Goal: Information Seeking & Learning: Find specific fact

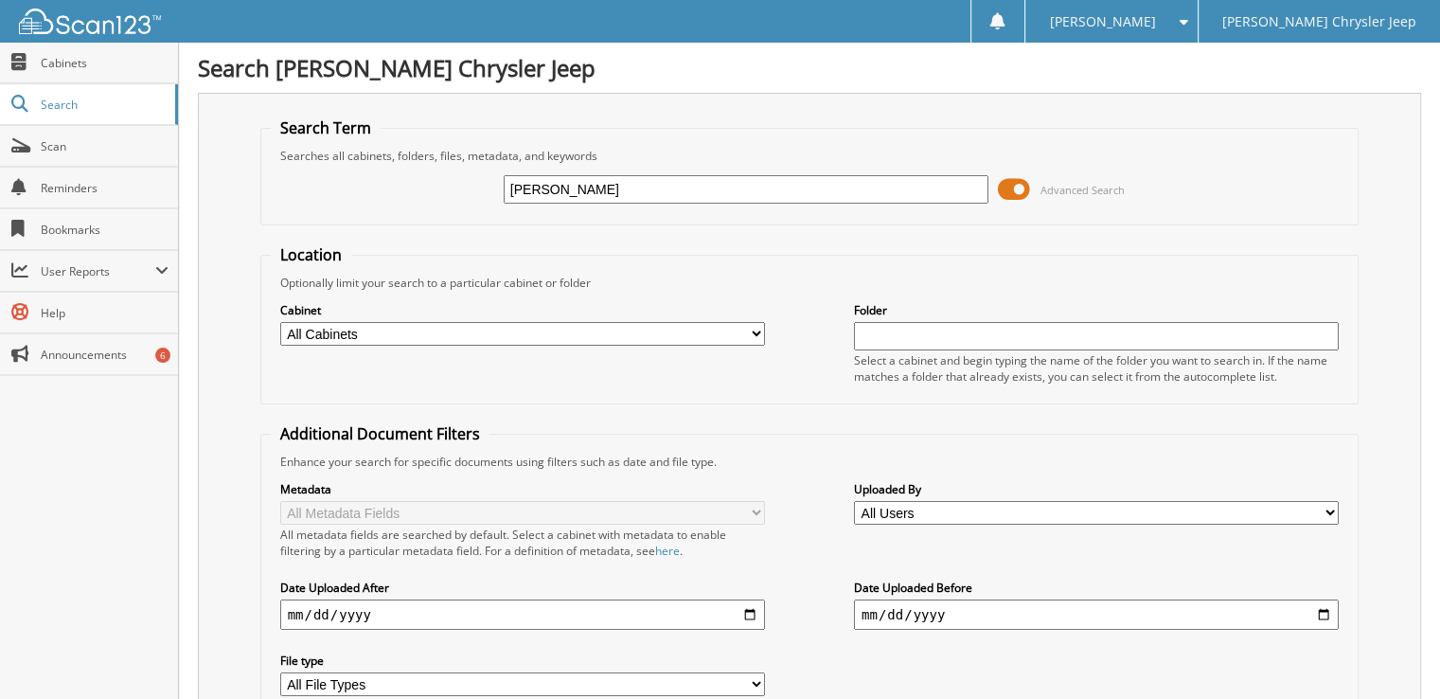
type input "[PERSON_NAME]"
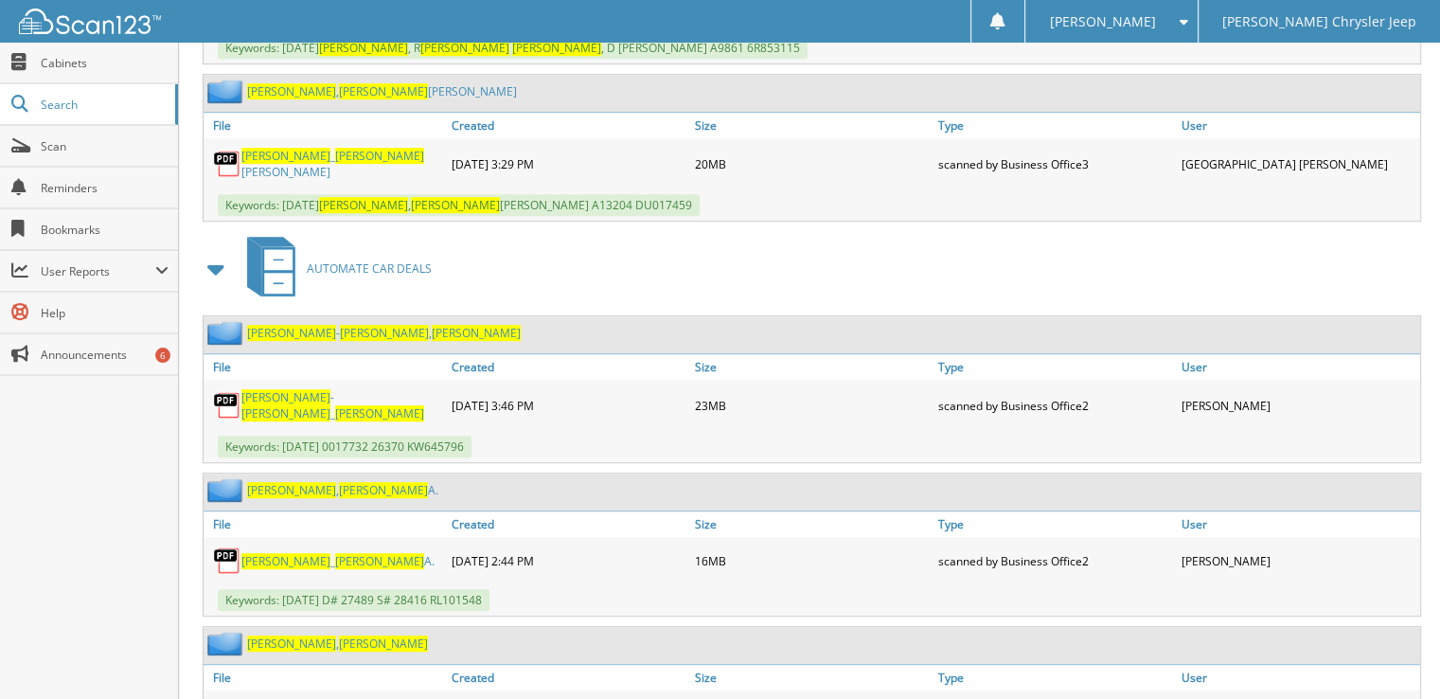
scroll to position [1136, 0]
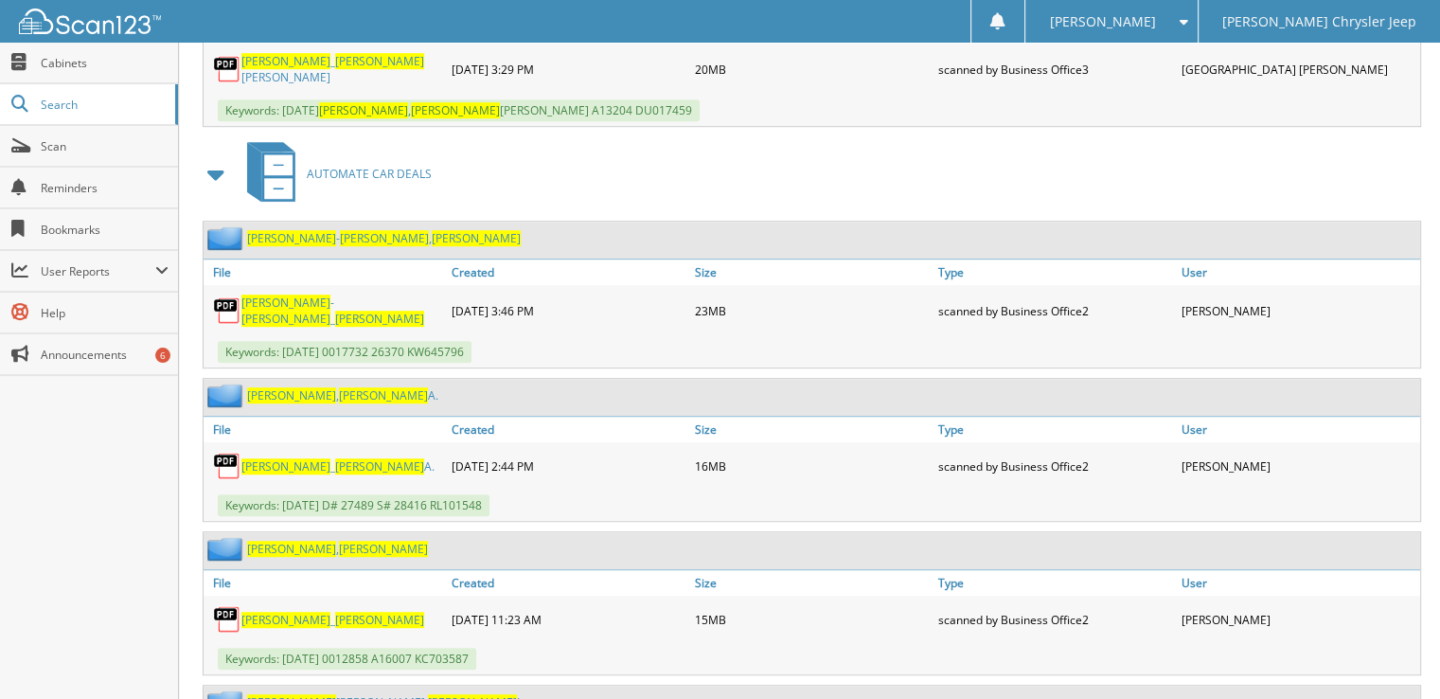
click at [281, 458] on span "RODRIGUEZ" at bounding box center [286, 466] width 89 height 16
